Goal: Information Seeking & Learning: Find specific fact

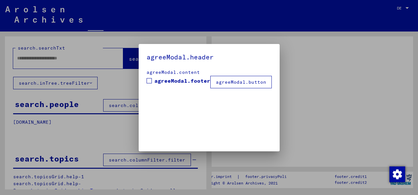
type input "**********"
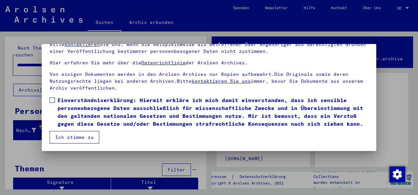
scroll to position [52, 0]
click at [51, 98] on span at bounding box center [52, 100] width 5 height 5
click at [74, 138] on button "Ich stimme zu" at bounding box center [75, 137] width 50 height 13
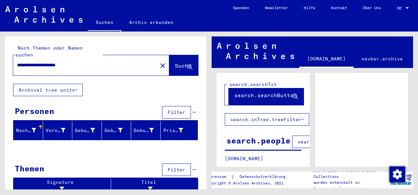
click at [178, 63] on span "Suche" at bounding box center [183, 66] width 16 height 7
click at [77, 88] on icon at bounding box center [76, 90] width 2 height 5
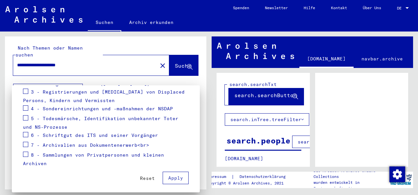
scroll to position [134, 0]
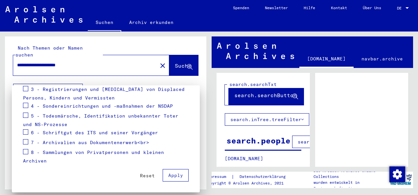
click at [146, 176] on span "Reset" at bounding box center [147, 176] width 15 height 6
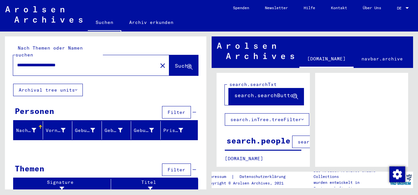
click at [39, 125] on div at bounding box center [40, 127] width 4 height 4
click at [38, 105] on div "Personen" at bounding box center [34, 111] width 39 height 12
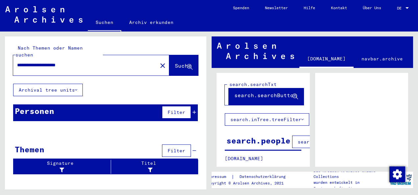
click at [183, 110] on span "Filter" at bounding box center [177, 113] width 18 height 6
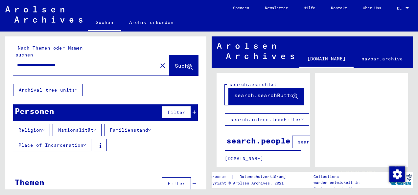
click at [96, 128] on icon at bounding box center [95, 130] width 2 height 5
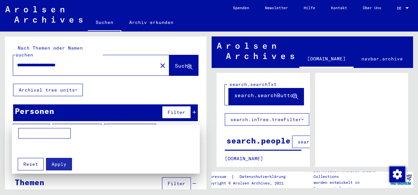
click at [57, 132] on input at bounding box center [44, 133] width 52 height 11
